Goal: Connect with others: Connect with other users

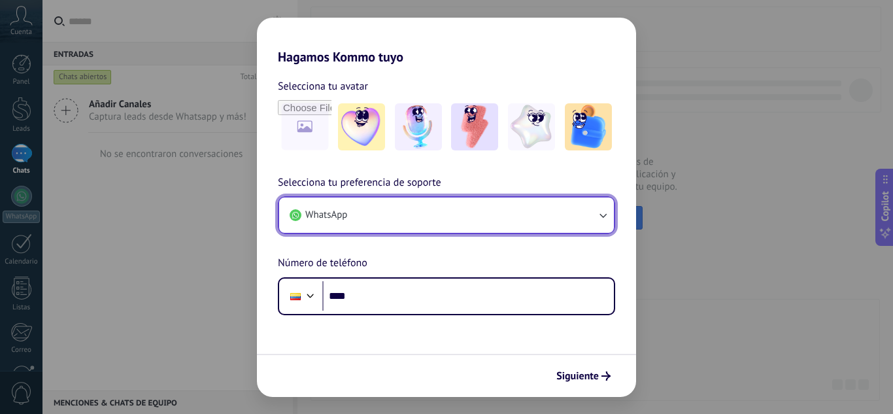
click at [455, 221] on button "WhatsApp" at bounding box center [446, 214] width 335 height 35
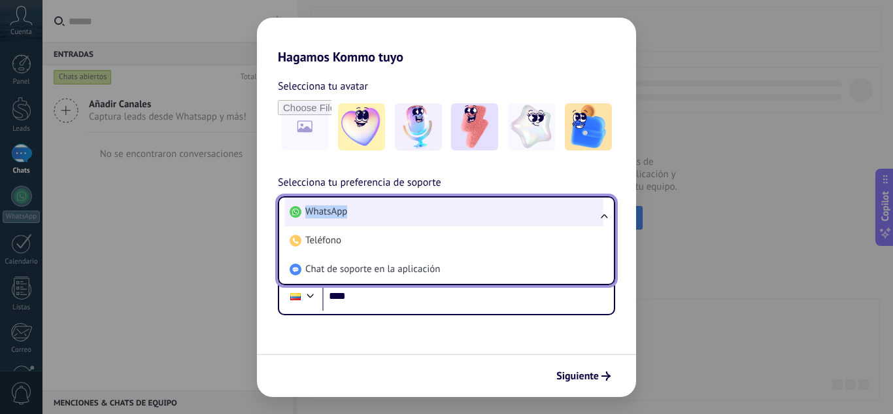
drag, startPoint x: 395, startPoint y: 192, endPoint x: 380, endPoint y: 207, distance: 21.7
click at [380, 207] on div "Selecciona tu preferencia de soporte WhatsApp WhatsApp Teléfono Chat de soporte…" at bounding box center [446, 245] width 379 height 141
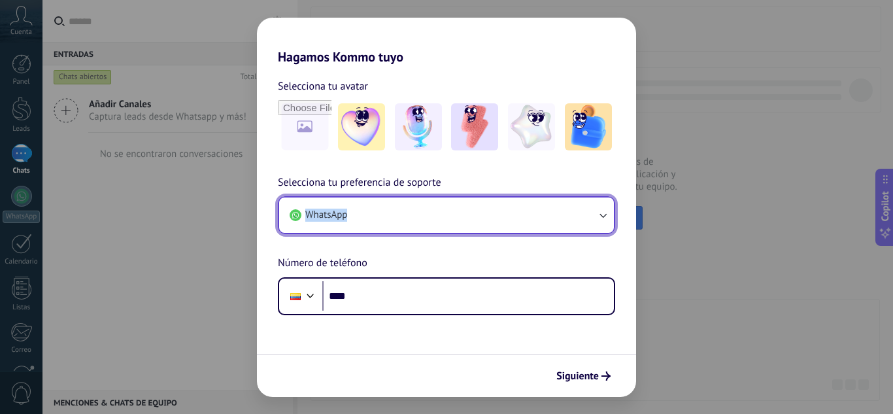
click at [380, 207] on button "WhatsApp" at bounding box center [446, 214] width 335 height 35
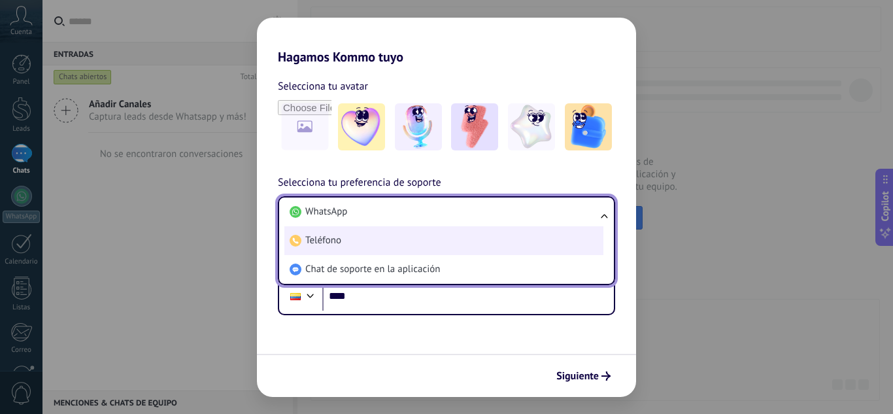
click at [332, 234] on span "Teléfono" at bounding box center [323, 240] width 36 height 13
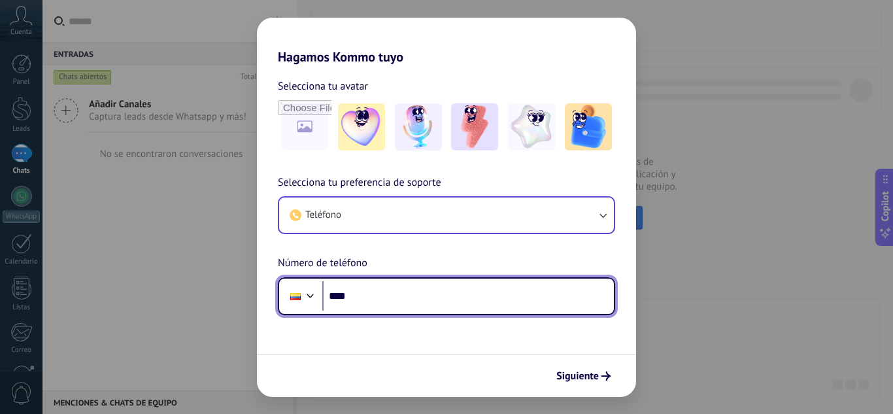
click at [360, 306] on input "****" at bounding box center [468, 296] width 292 height 30
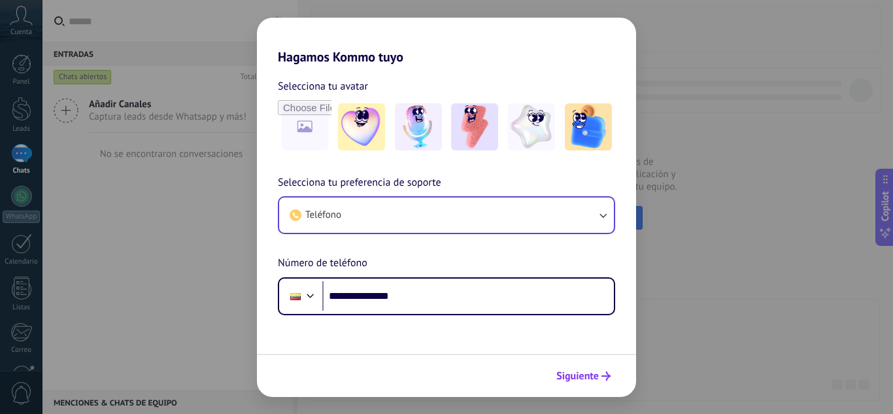
click at [569, 379] on span "Siguiente" at bounding box center [577, 375] width 42 height 9
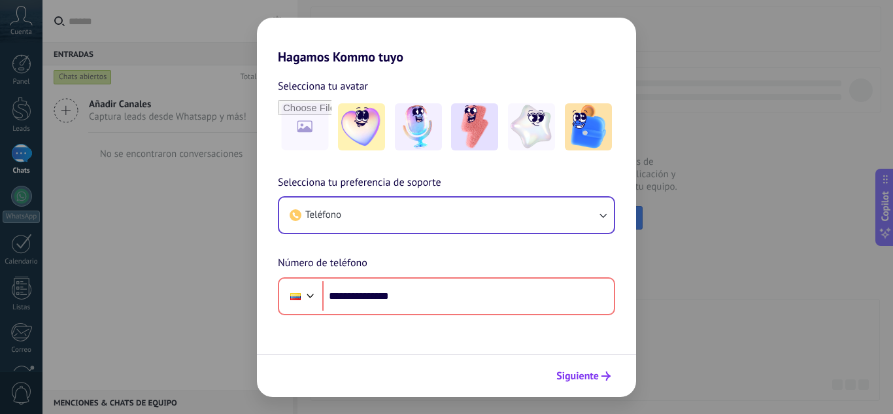
click at [587, 380] on span "Siguiente" at bounding box center [577, 375] width 42 height 9
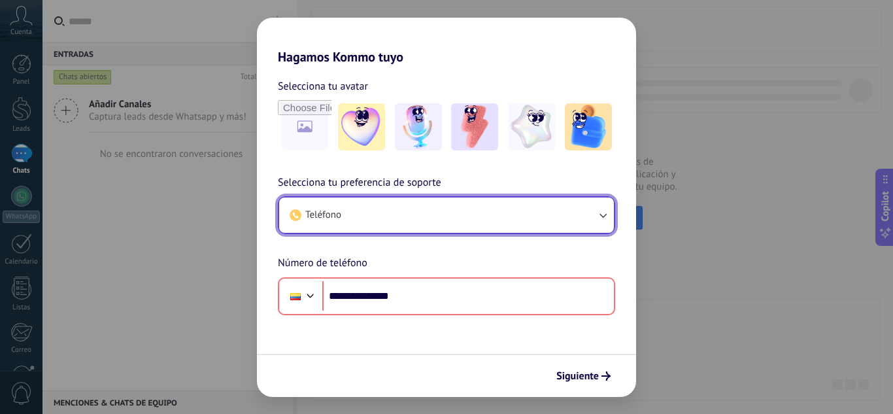
click at [599, 224] on button "Teléfono" at bounding box center [446, 214] width 335 height 35
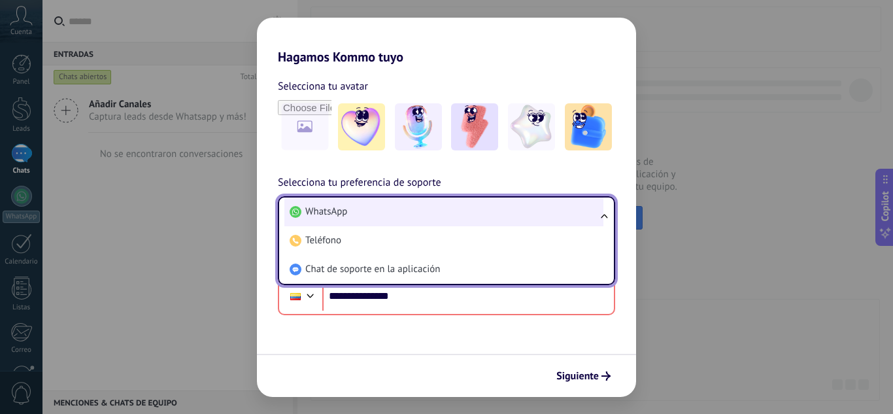
click at [391, 216] on li "WhatsApp" at bounding box center [443, 211] width 319 height 29
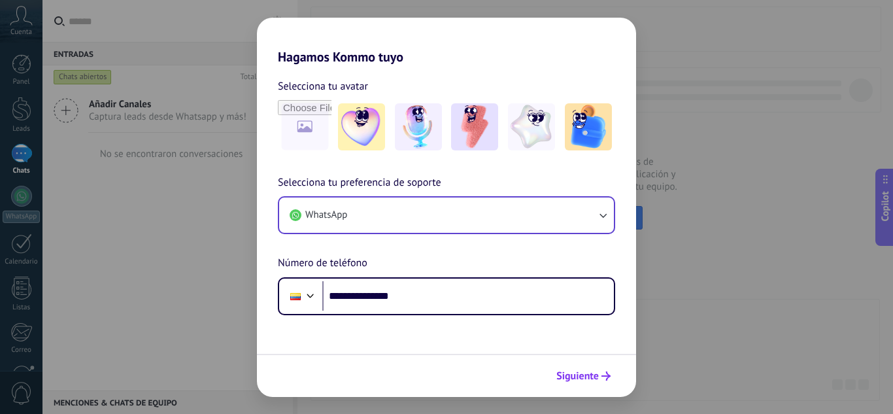
click at [587, 374] on span "Siguiente" at bounding box center [577, 375] width 42 height 9
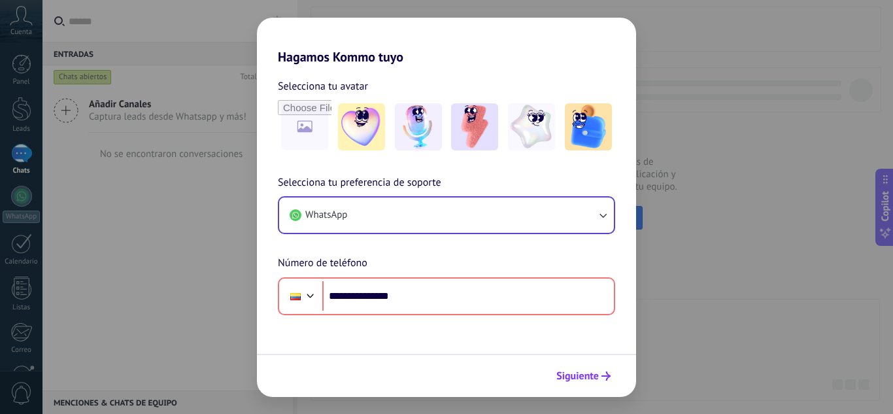
click at [577, 377] on span "Siguiente" at bounding box center [577, 375] width 42 height 9
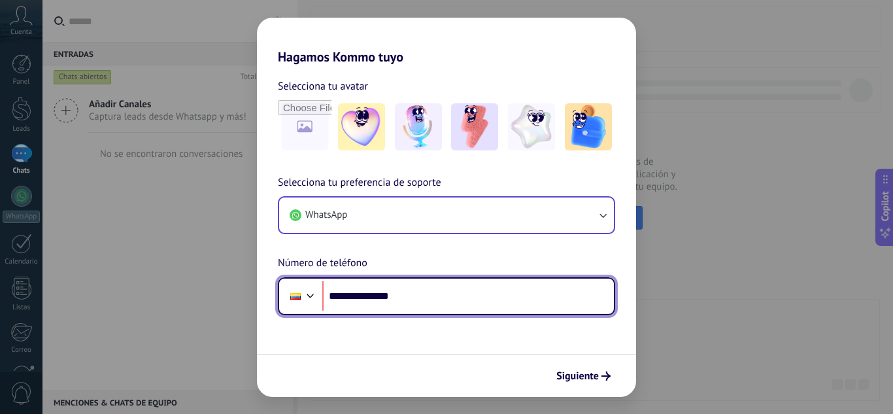
click at [426, 309] on input "**********" at bounding box center [468, 296] width 292 height 30
type input "**********"
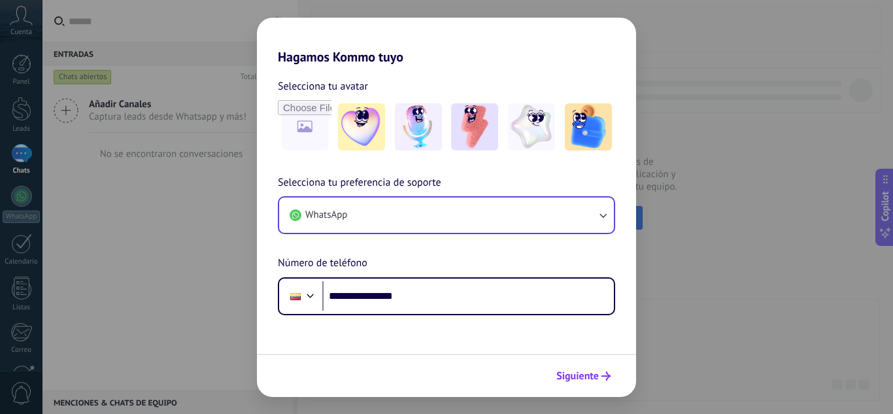
click at [599, 379] on span "Siguiente" at bounding box center [583, 375] width 54 height 9
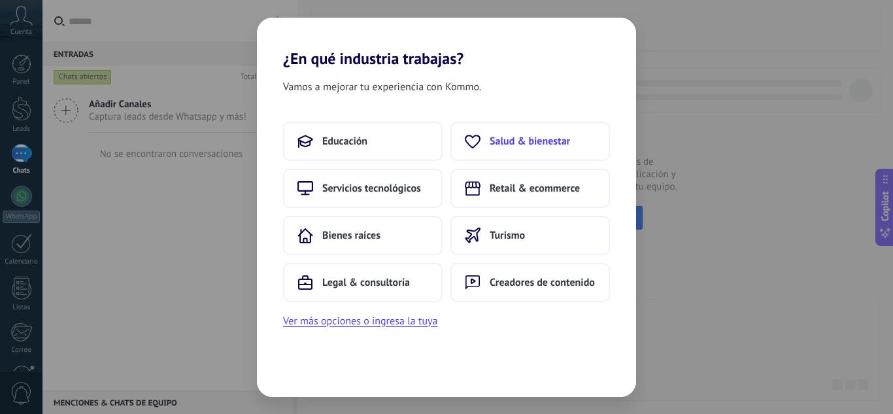
click at [487, 141] on button "Salud & bienestar" at bounding box center [530, 141] width 160 height 39
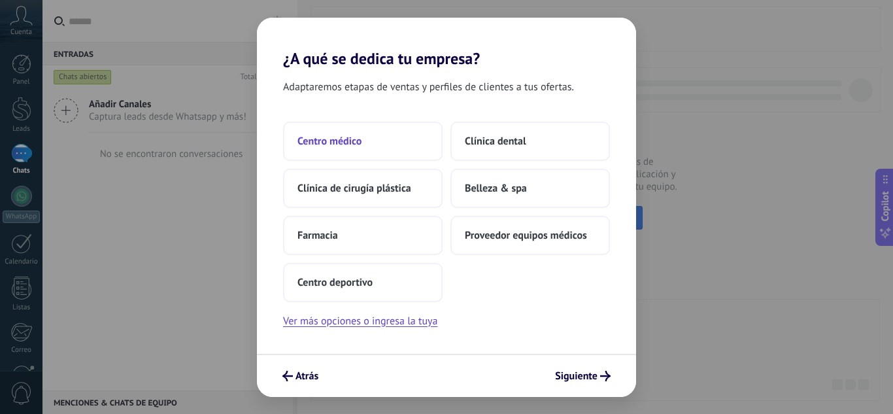
click at [328, 136] on span "Centro médico" at bounding box center [329, 141] width 64 height 13
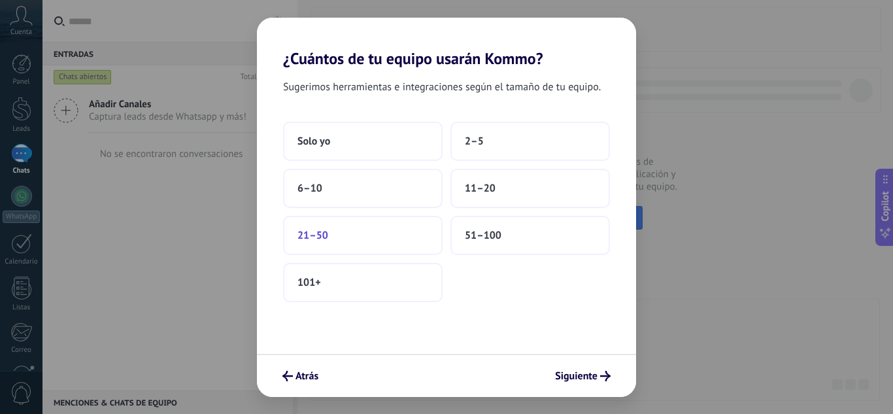
click at [316, 243] on button "21–50" at bounding box center [363, 235] width 160 height 39
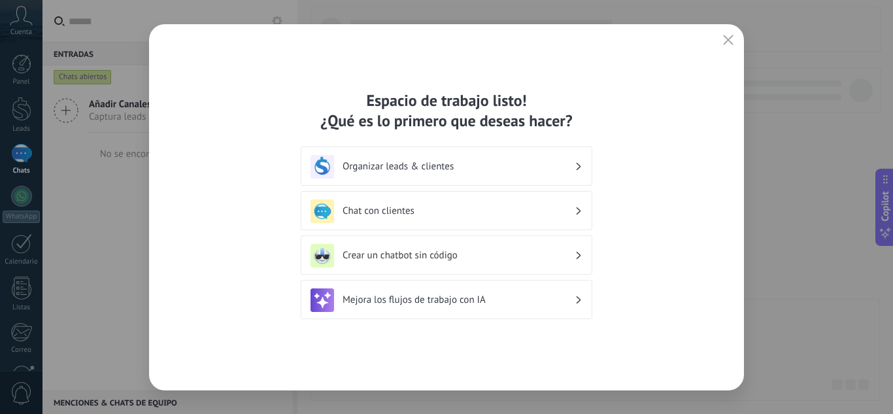
click at [372, 212] on h3 "Chat con clientes" at bounding box center [459, 211] width 232 height 12
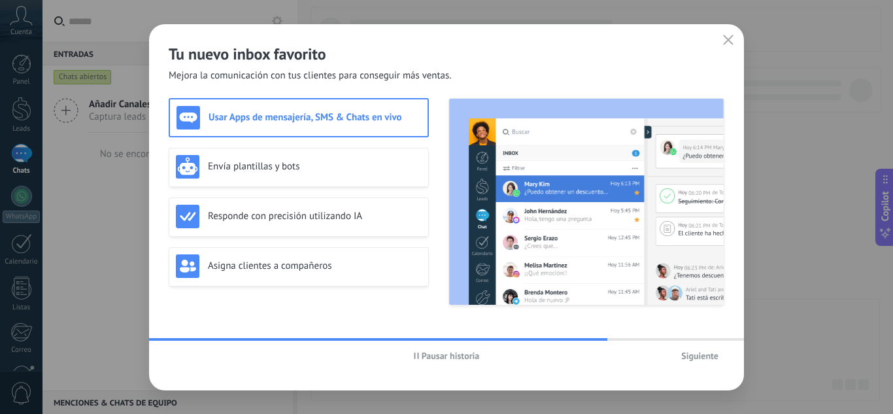
click at [322, 116] on h3 "Usar Apps de mensajería, SMS & Chats en vivo" at bounding box center [315, 117] width 212 height 12
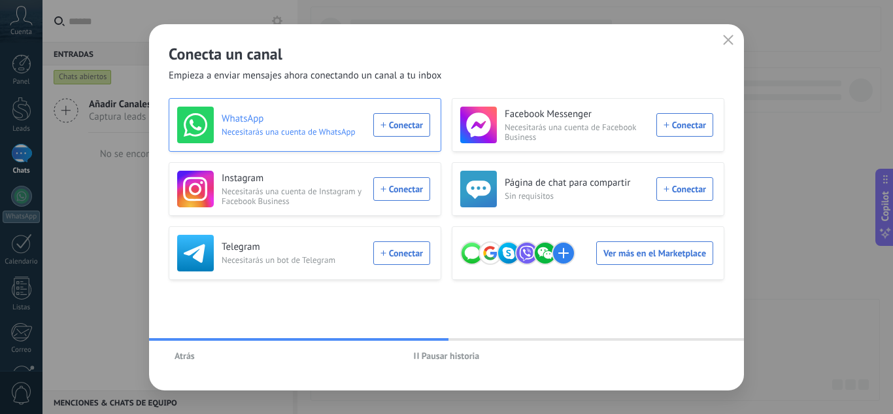
click at [404, 129] on div "WhatsApp Necesitarás una cuenta de WhatsApp Conectar" at bounding box center [303, 125] width 253 height 37
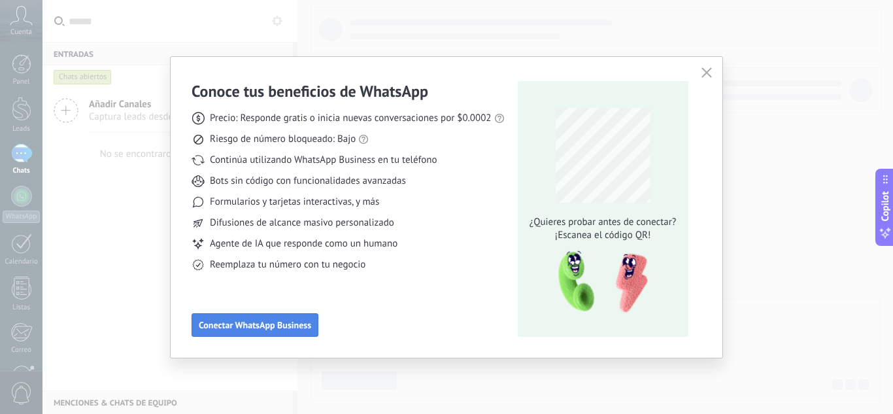
click at [227, 325] on span "Conectar WhatsApp Business" at bounding box center [255, 324] width 112 height 9
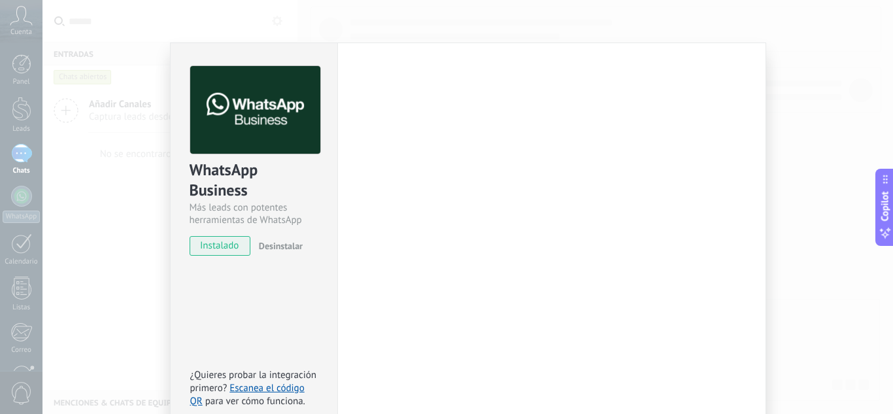
click at [227, 325] on div "WhatsApp Business Más leads con potentes herramientas de WhatsApp instalado Des…" at bounding box center [467, 207] width 850 height 414
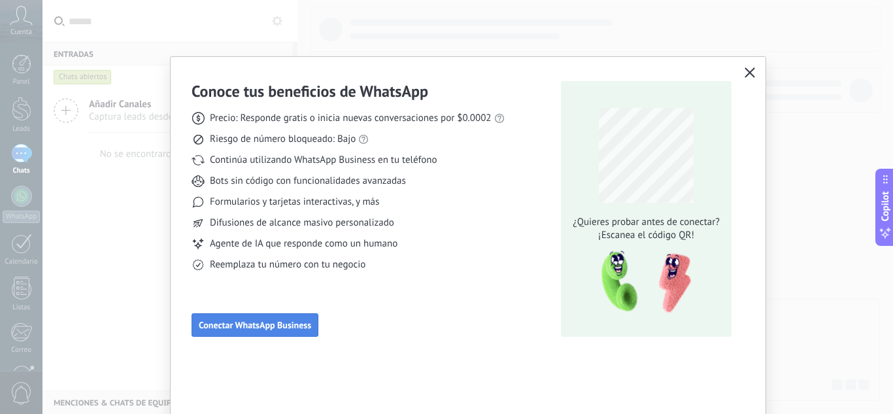
click at [227, 325] on span "Conectar WhatsApp Business" at bounding box center [255, 324] width 112 height 9
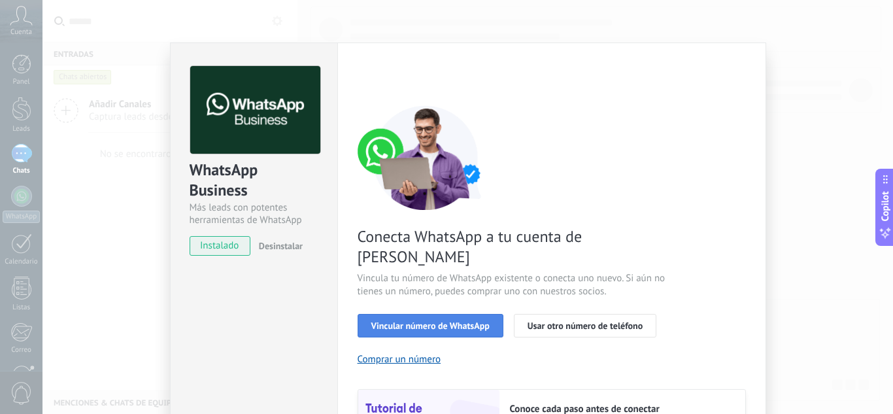
click at [392, 321] on span "Vincular número de WhatsApp" at bounding box center [430, 325] width 118 height 9
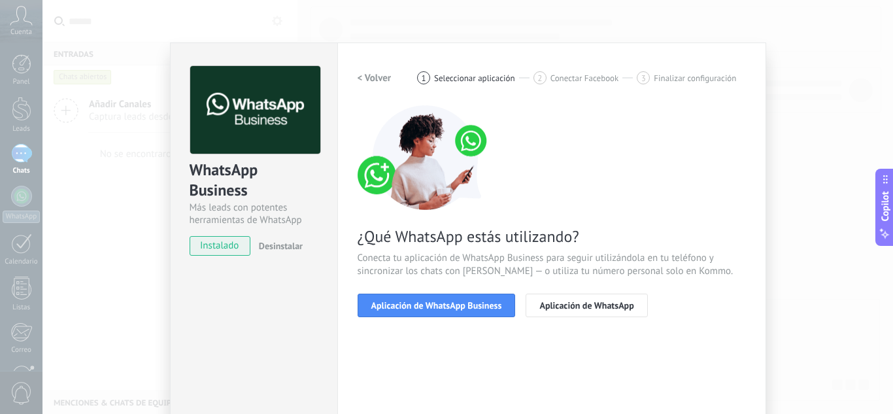
click at [392, 301] on span "Aplicación de WhatsApp Business" at bounding box center [436, 305] width 131 height 9
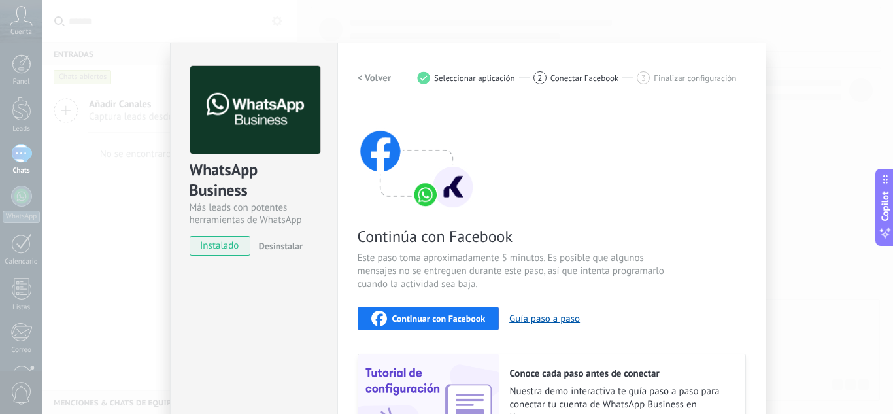
click at [424, 315] on span "Continuar con Facebook" at bounding box center [438, 318] width 93 height 9
click at [764, 243] on div "WhatsApp Business Más leads con potentes herramientas de WhatsApp instalado Des…" at bounding box center [467, 207] width 850 height 414
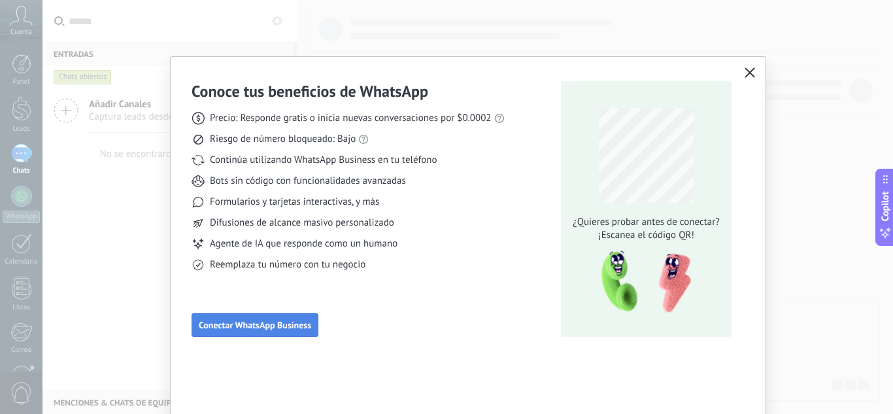
click at [258, 335] on button "Conectar WhatsApp Business" at bounding box center [255, 325] width 127 height 24
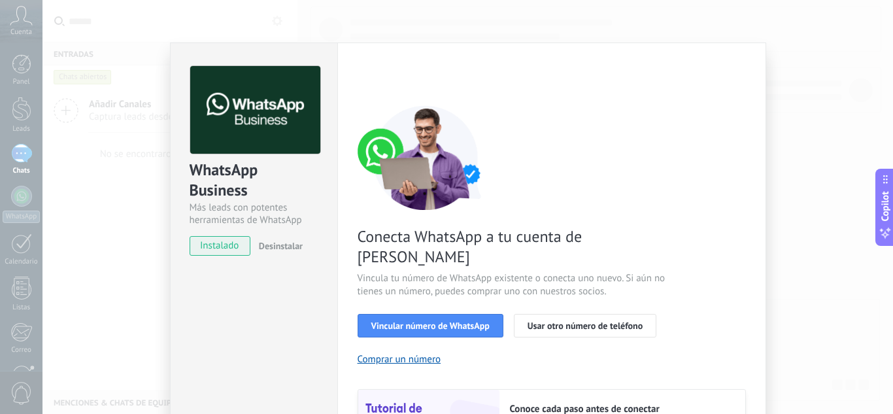
click at [217, 253] on span "instalado" at bounding box center [219, 246] width 59 height 20
click at [219, 245] on span "instalado" at bounding box center [219, 246] width 59 height 20
click at [629, 199] on div "Conecta WhatsApp a tu cuenta de Kommo Vincula tu número de WhatsApp existente o…" at bounding box center [552, 299] width 388 height 388
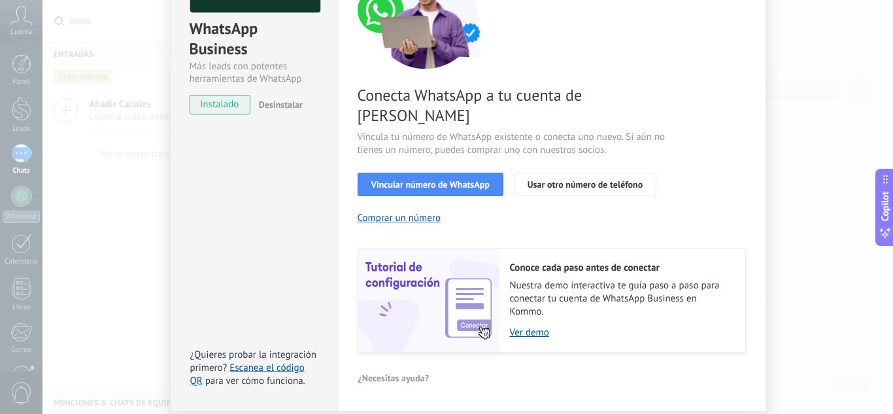
scroll to position [167, 0]
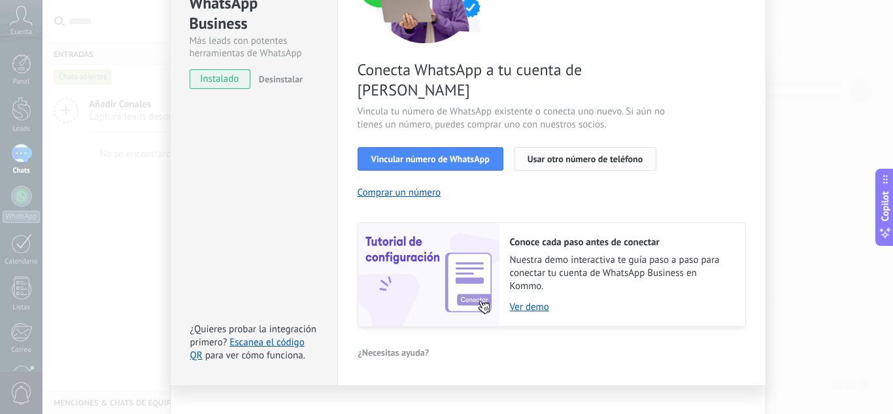
click at [591, 154] on span "Usar otro número de teléfono" at bounding box center [585, 158] width 115 height 9
